Goal: Navigation & Orientation: Find specific page/section

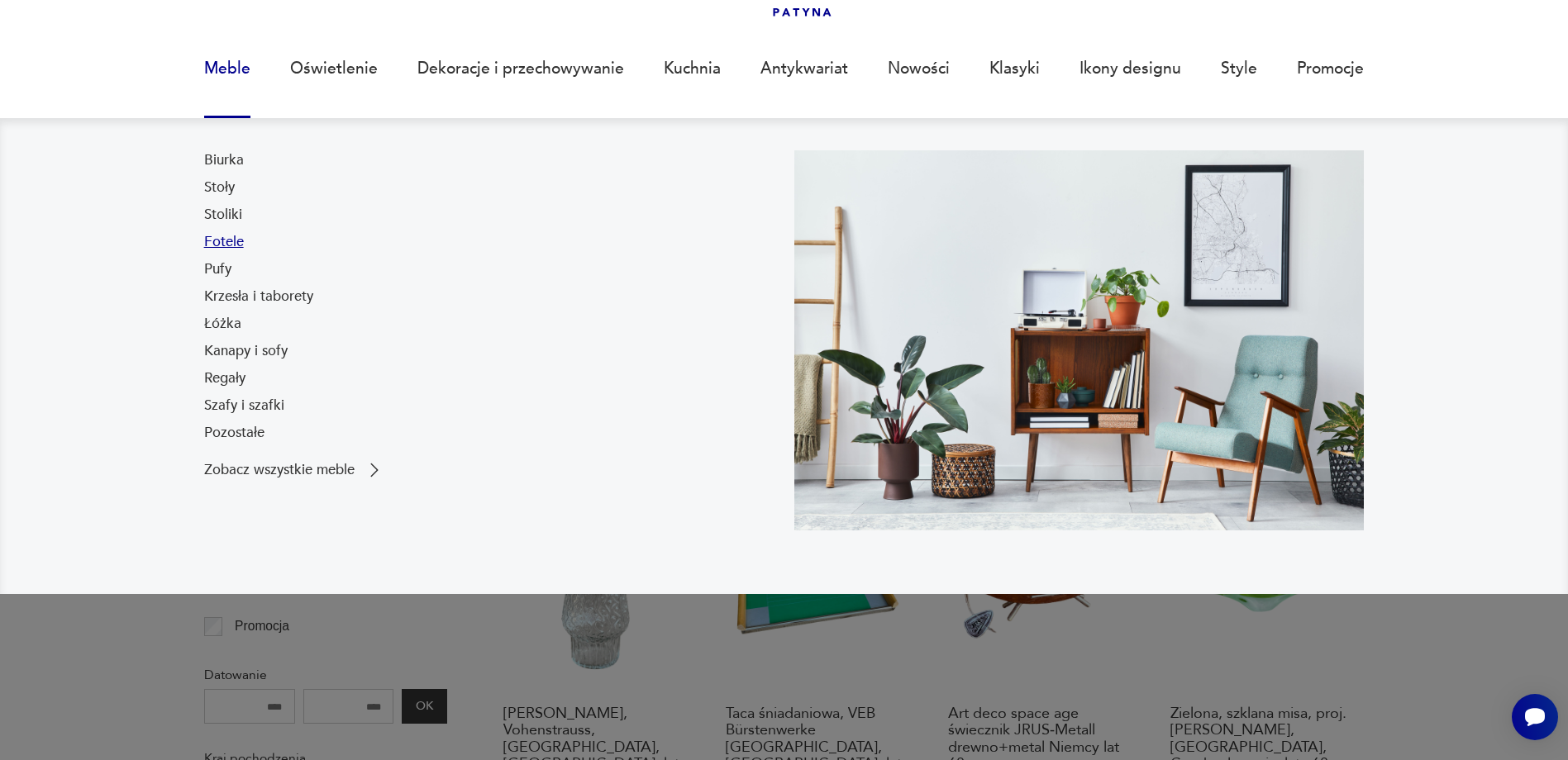
click at [220, 242] on link "Fotele" at bounding box center [224, 242] width 40 height 20
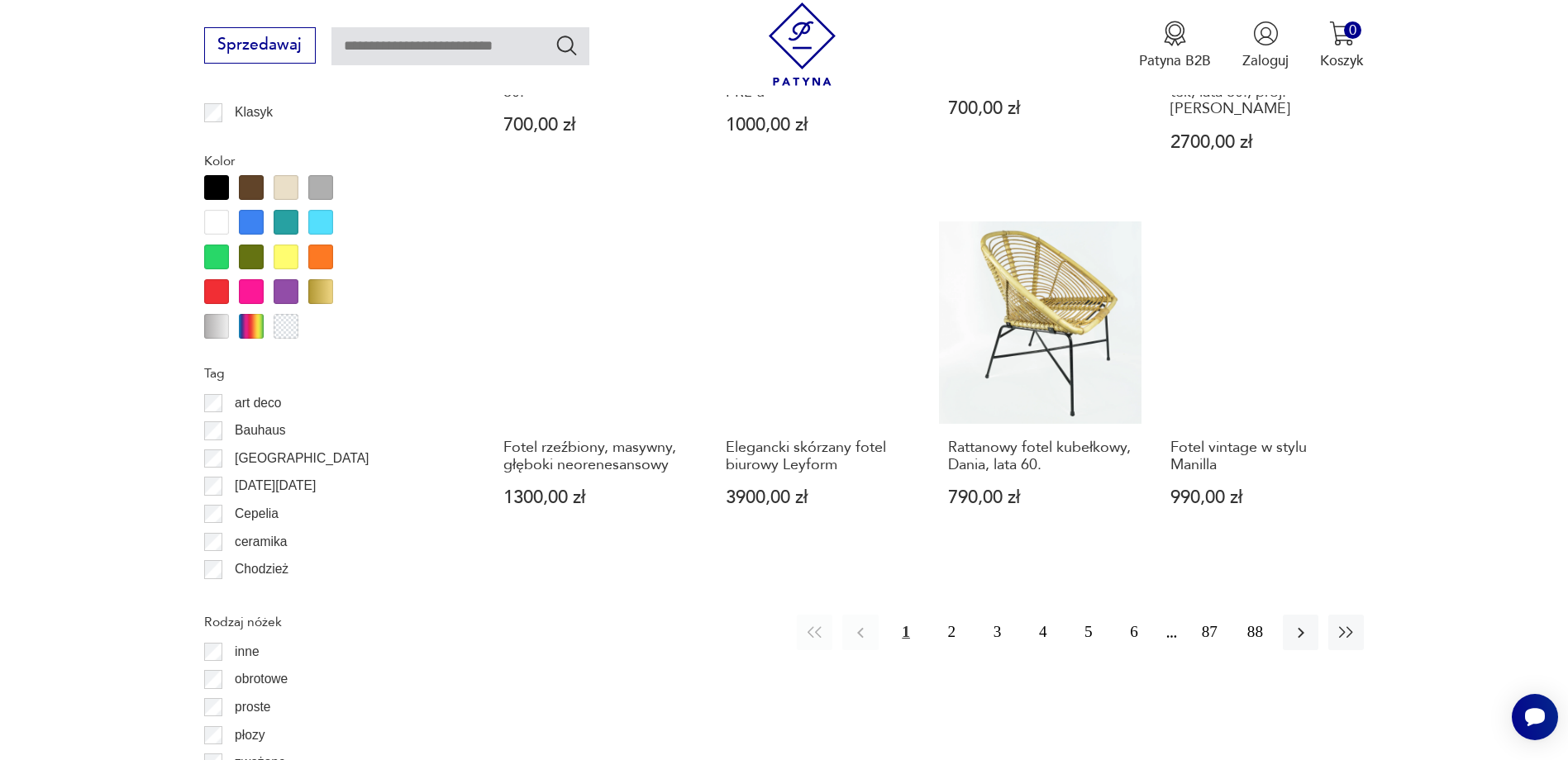
scroll to position [1873, 0]
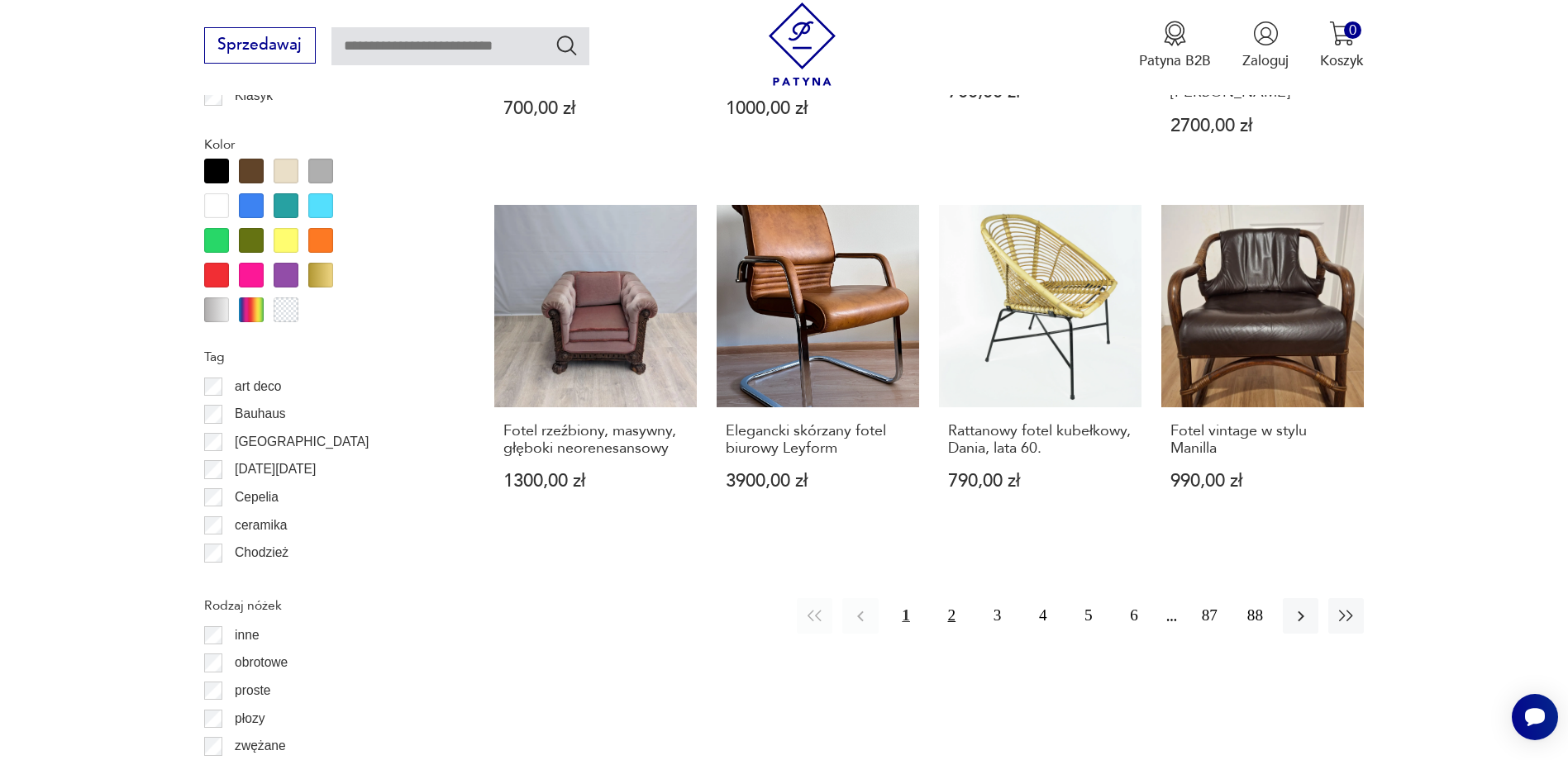
click at [950, 598] on button "2" at bounding box center [952, 616] width 36 height 36
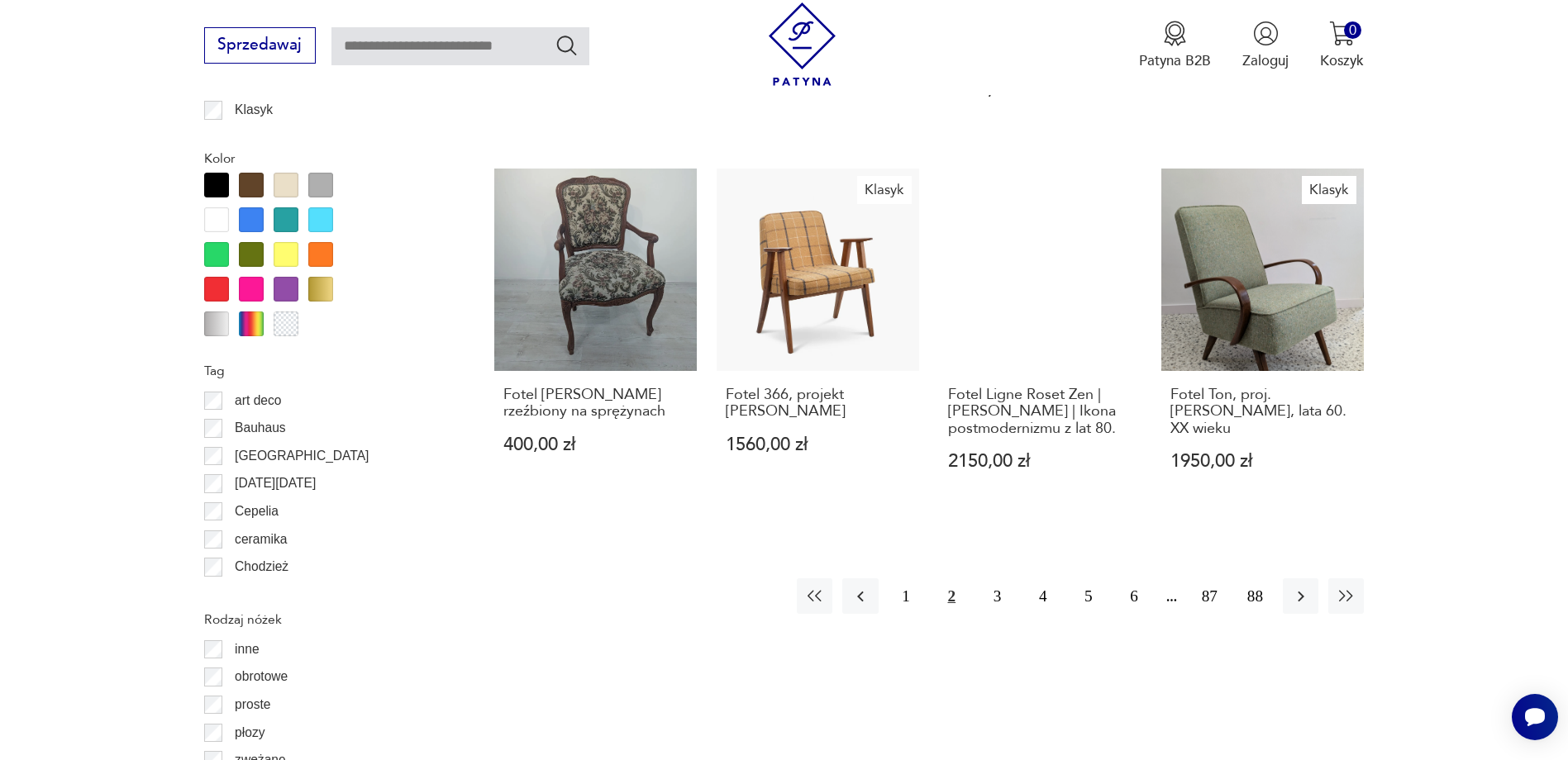
scroll to position [1707, 0]
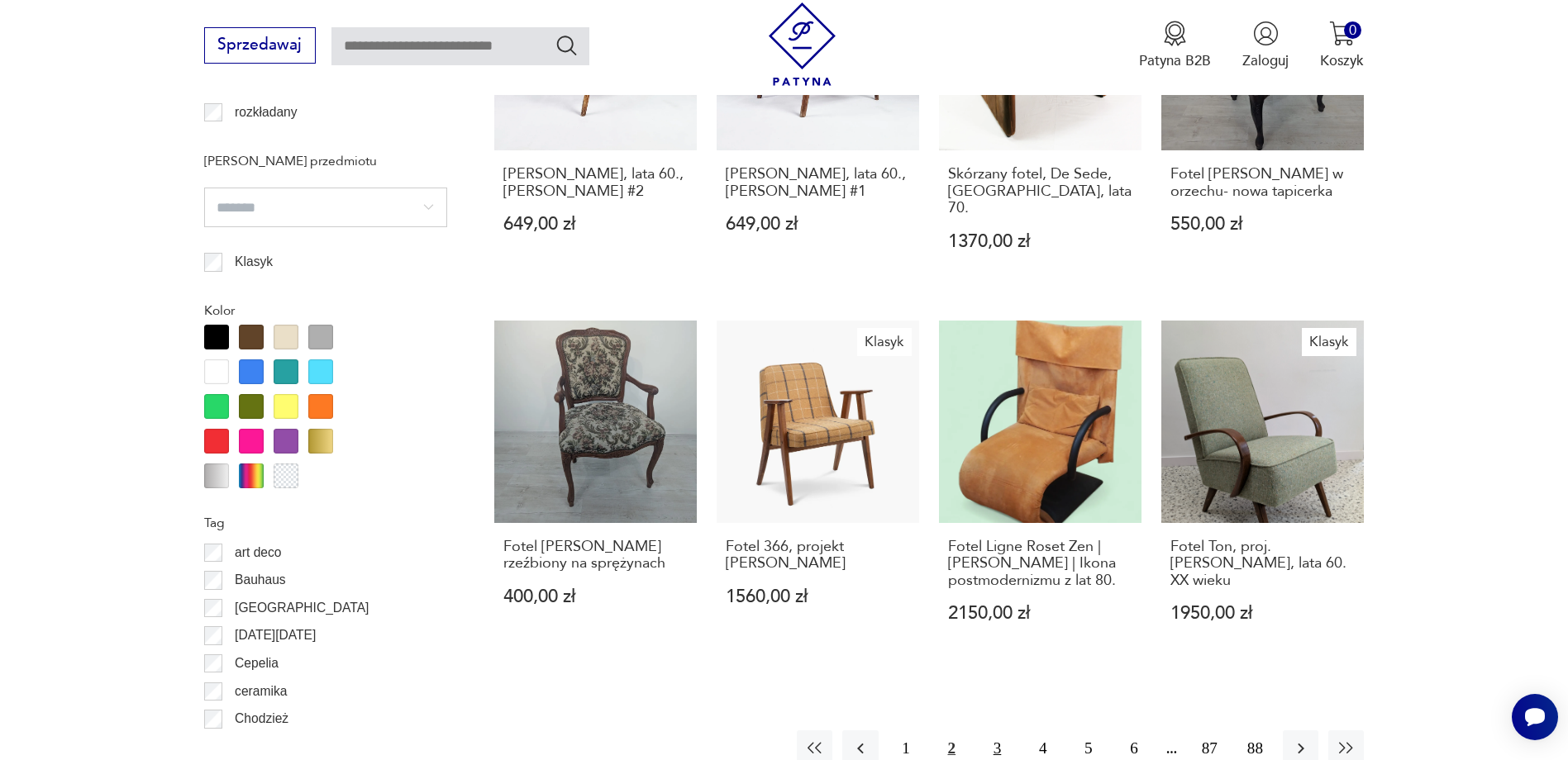
click at [998, 731] on button "3" at bounding box center [997, 748] width 36 height 36
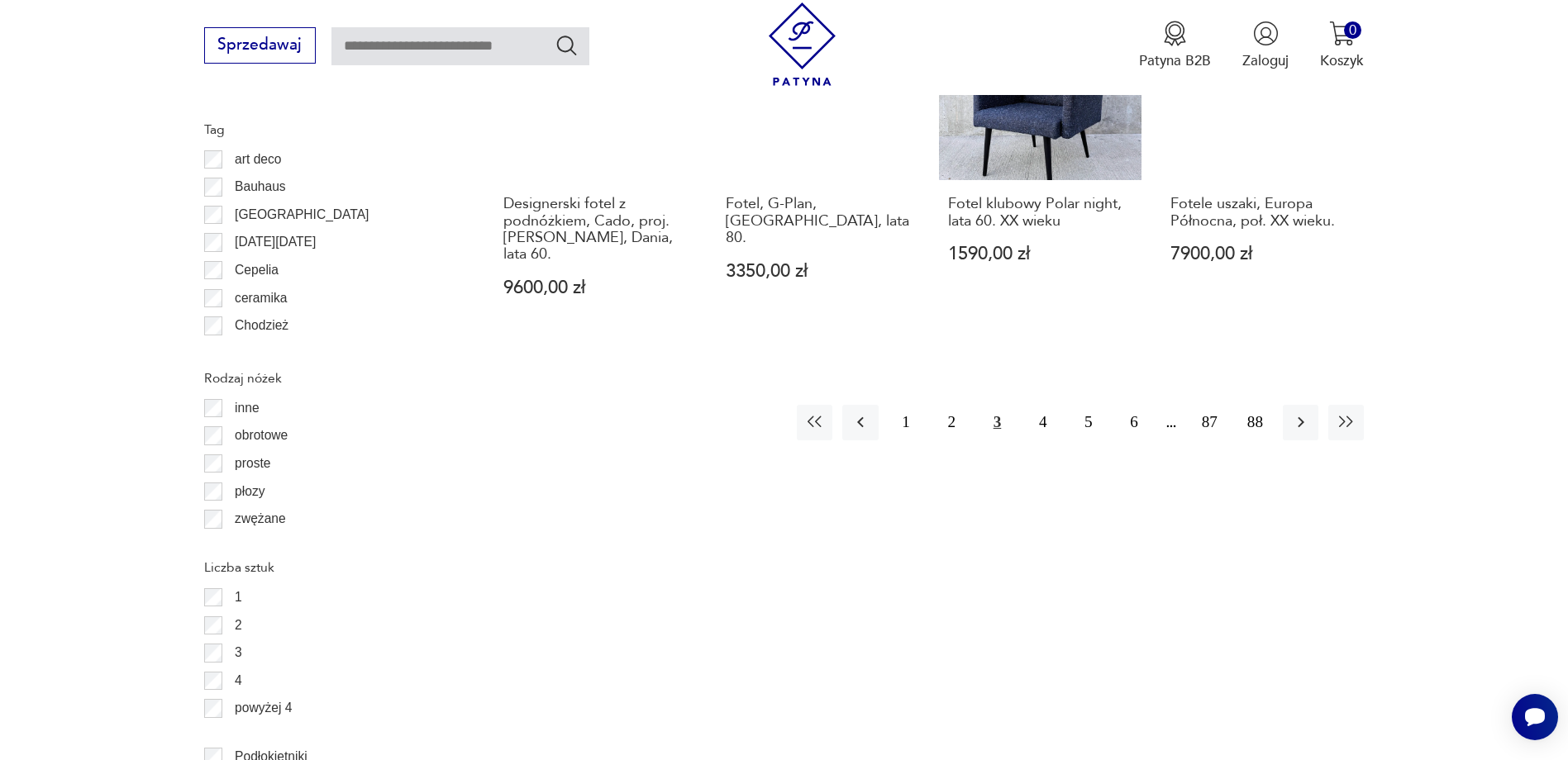
scroll to position [2121, 0]
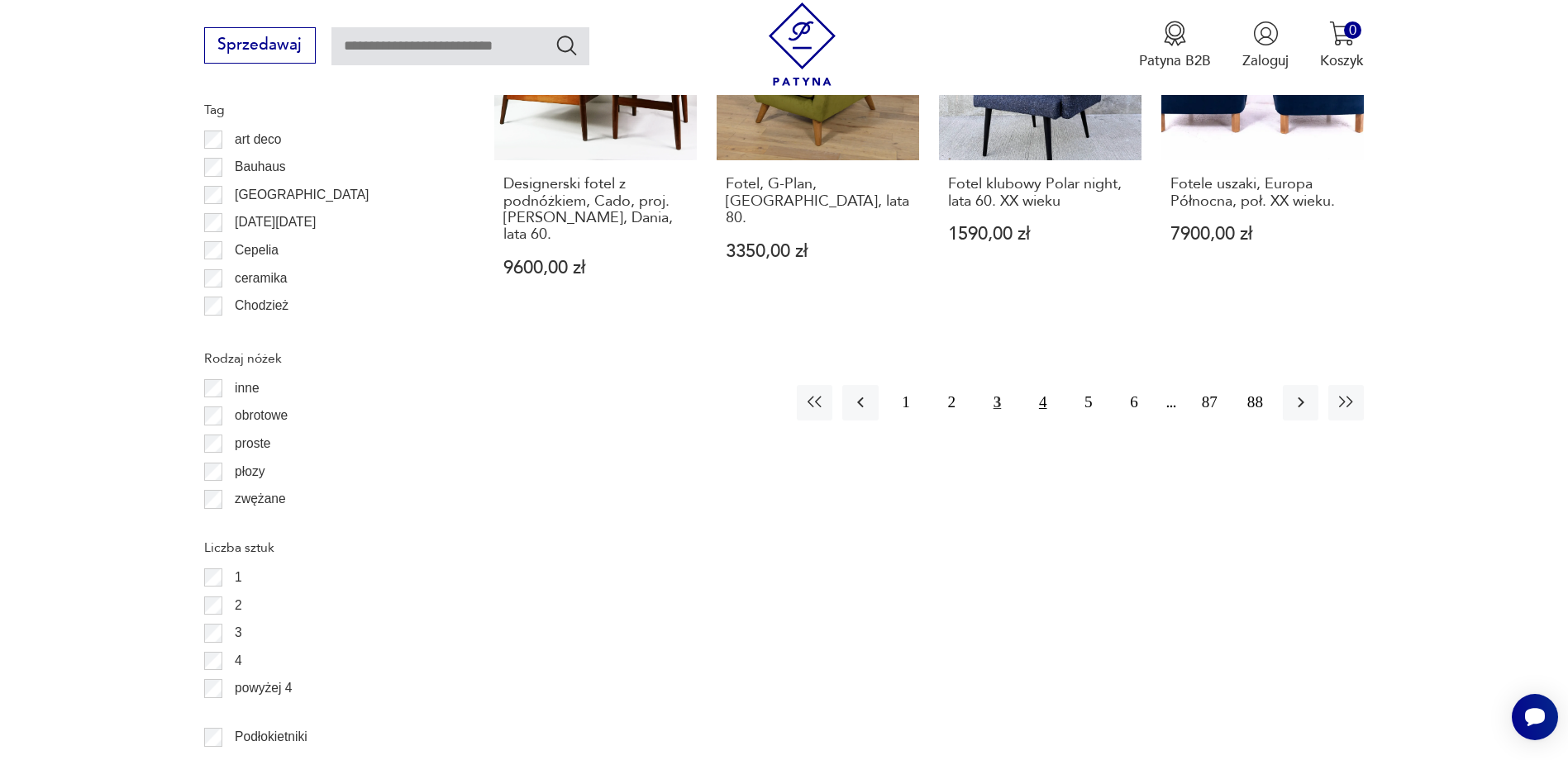
click at [1042, 402] on button "4" at bounding box center [1043, 403] width 36 height 36
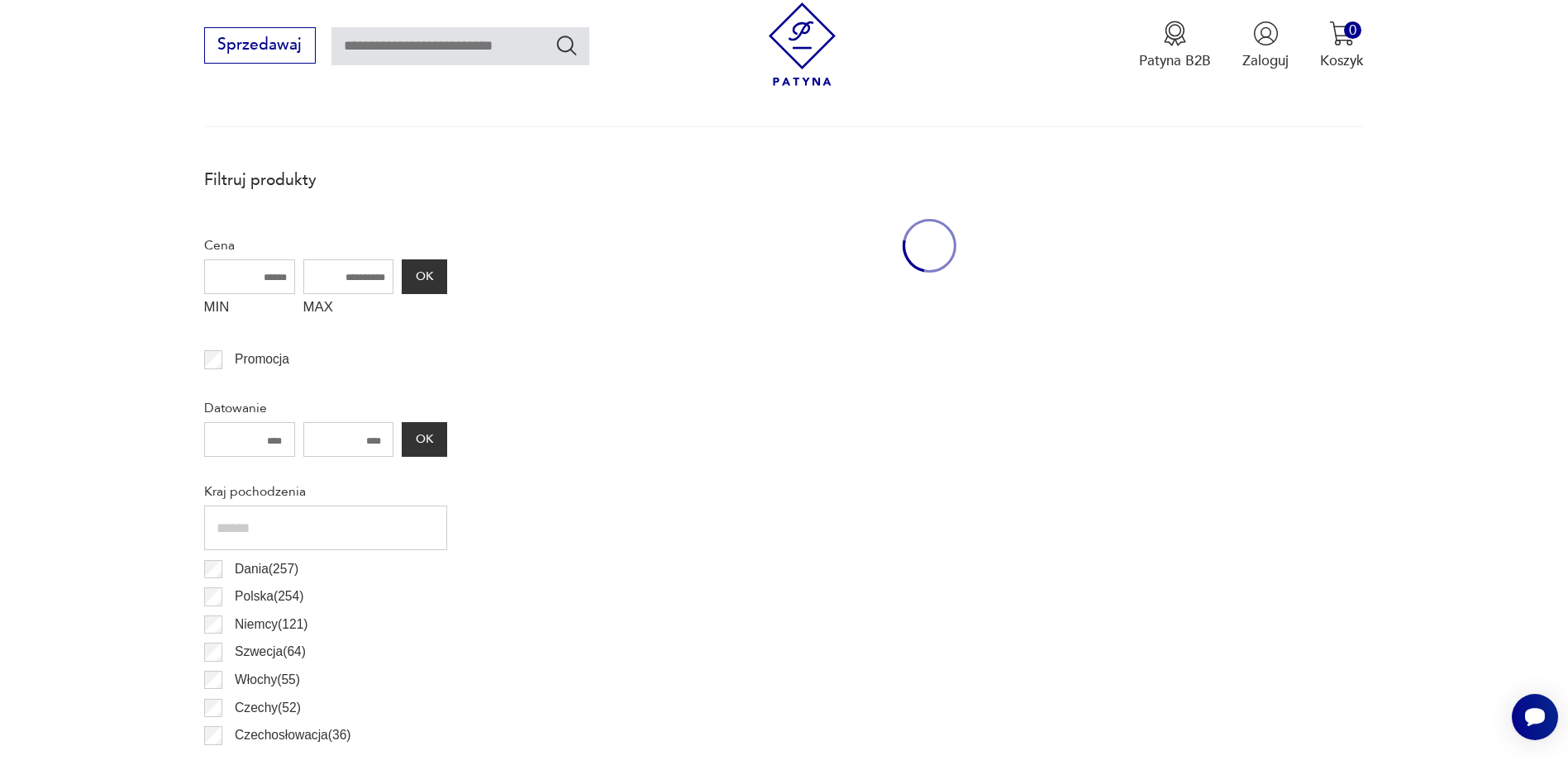
scroll to position [551, 0]
